Goal: Check status: Check status

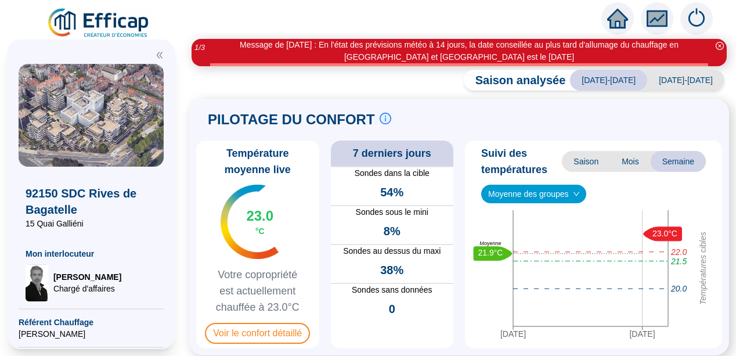
click at [182, 264] on div "92150 SDC Rives de Bagatelle 15 Quai Galliéni Mon interlocuteur [PERSON_NAME] d…" at bounding box center [91, 194] width 182 height 323
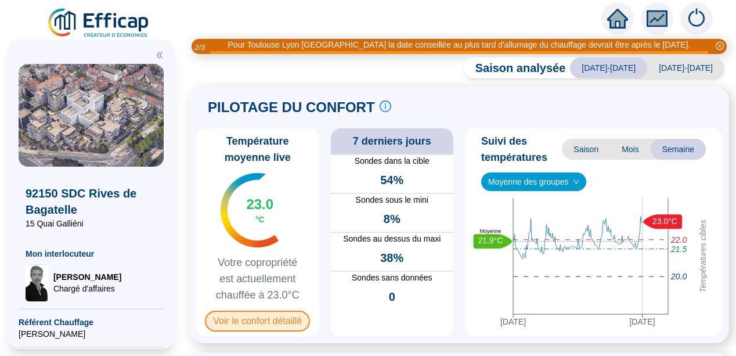
click at [244, 322] on span "Voir le confort détaillé" at bounding box center [257, 321] width 105 height 21
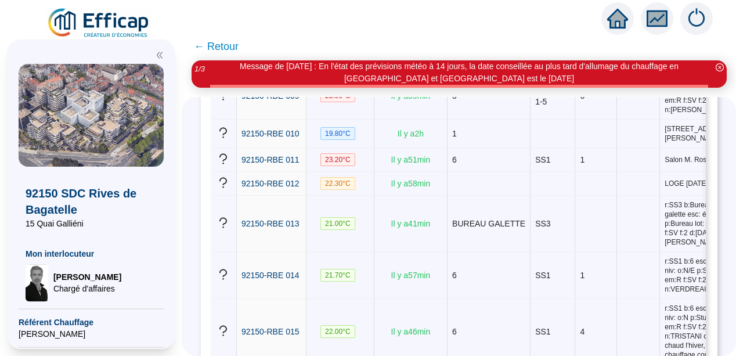
scroll to position [697, 8]
click at [159, 53] on icon "double-left" at bounding box center [160, 55] width 8 height 8
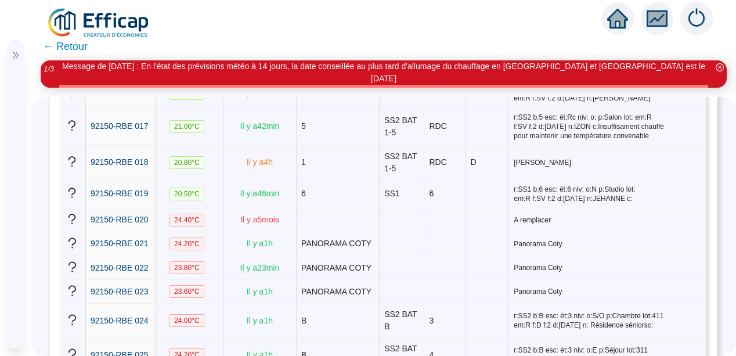
scroll to position [697, 0]
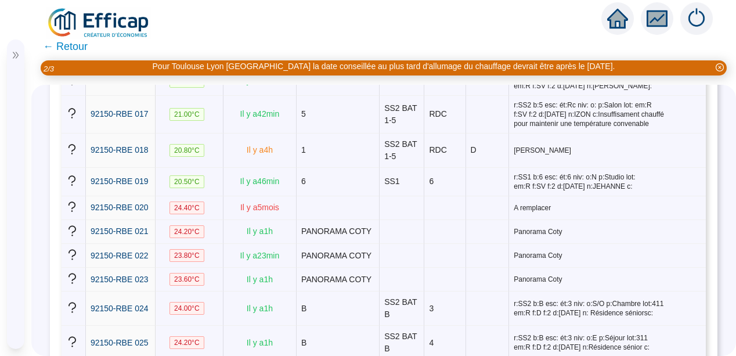
click at [14, 156] on span "92150 SDC Rives de Bagatelle" at bounding box center [14, 122] width 0 height 81
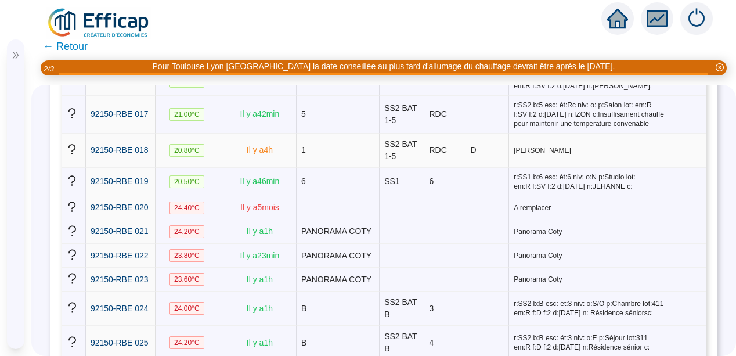
click at [67, 164] on td at bounding box center [74, 151] width 24 height 34
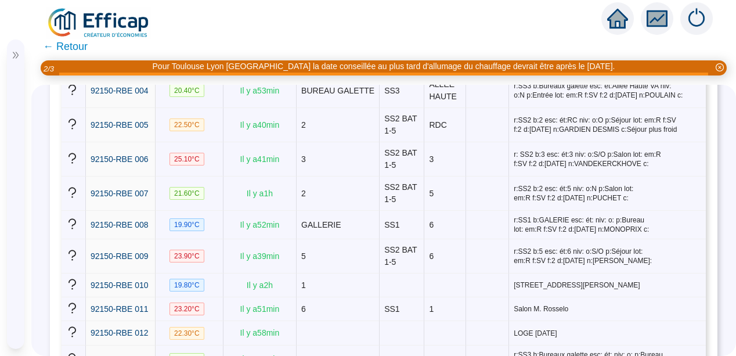
scroll to position [325, 0]
